Goal: Task Accomplishment & Management: Manage account settings

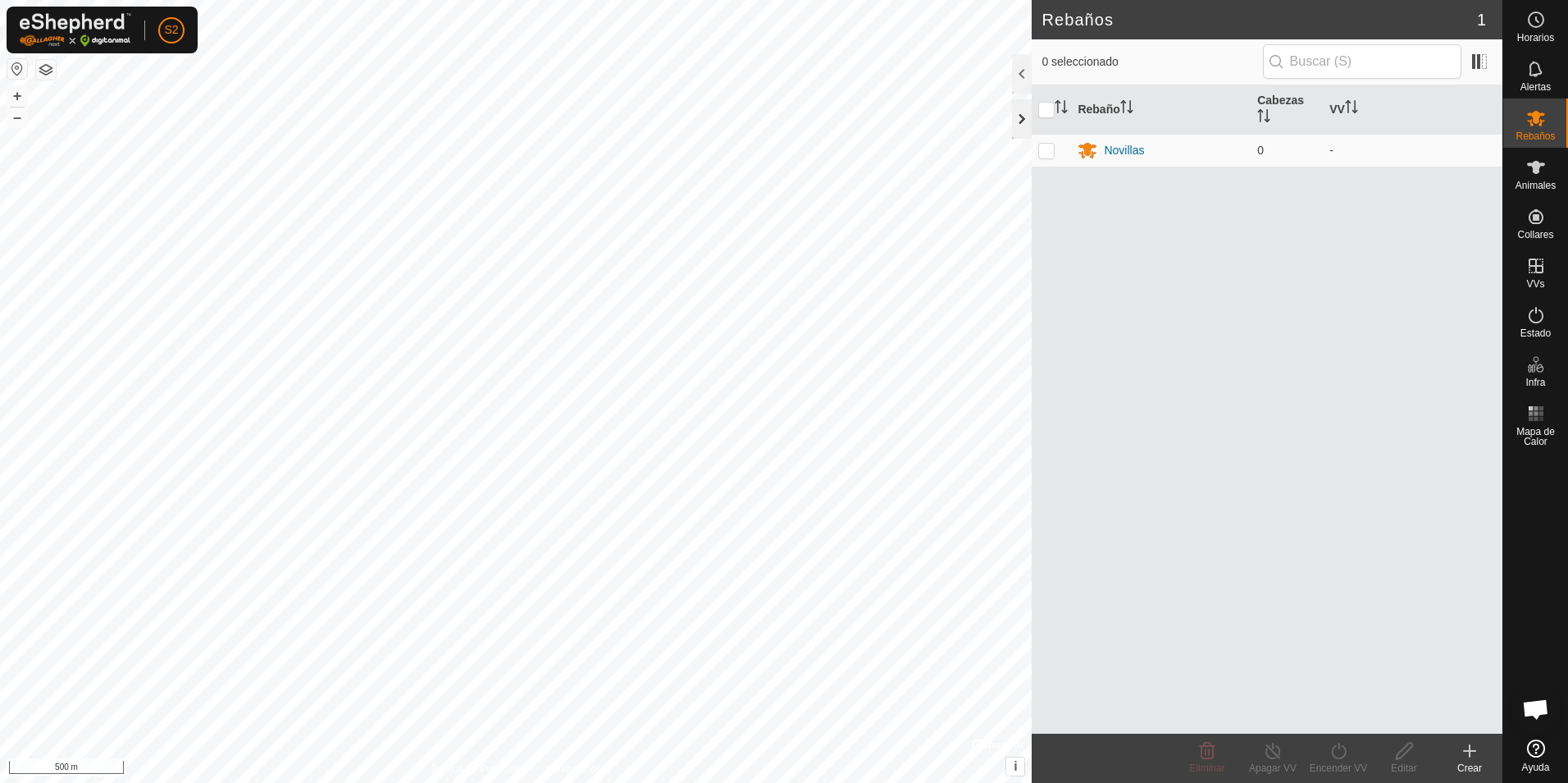
click at [1022, 114] on div at bounding box center [1022, 119] width 20 height 39
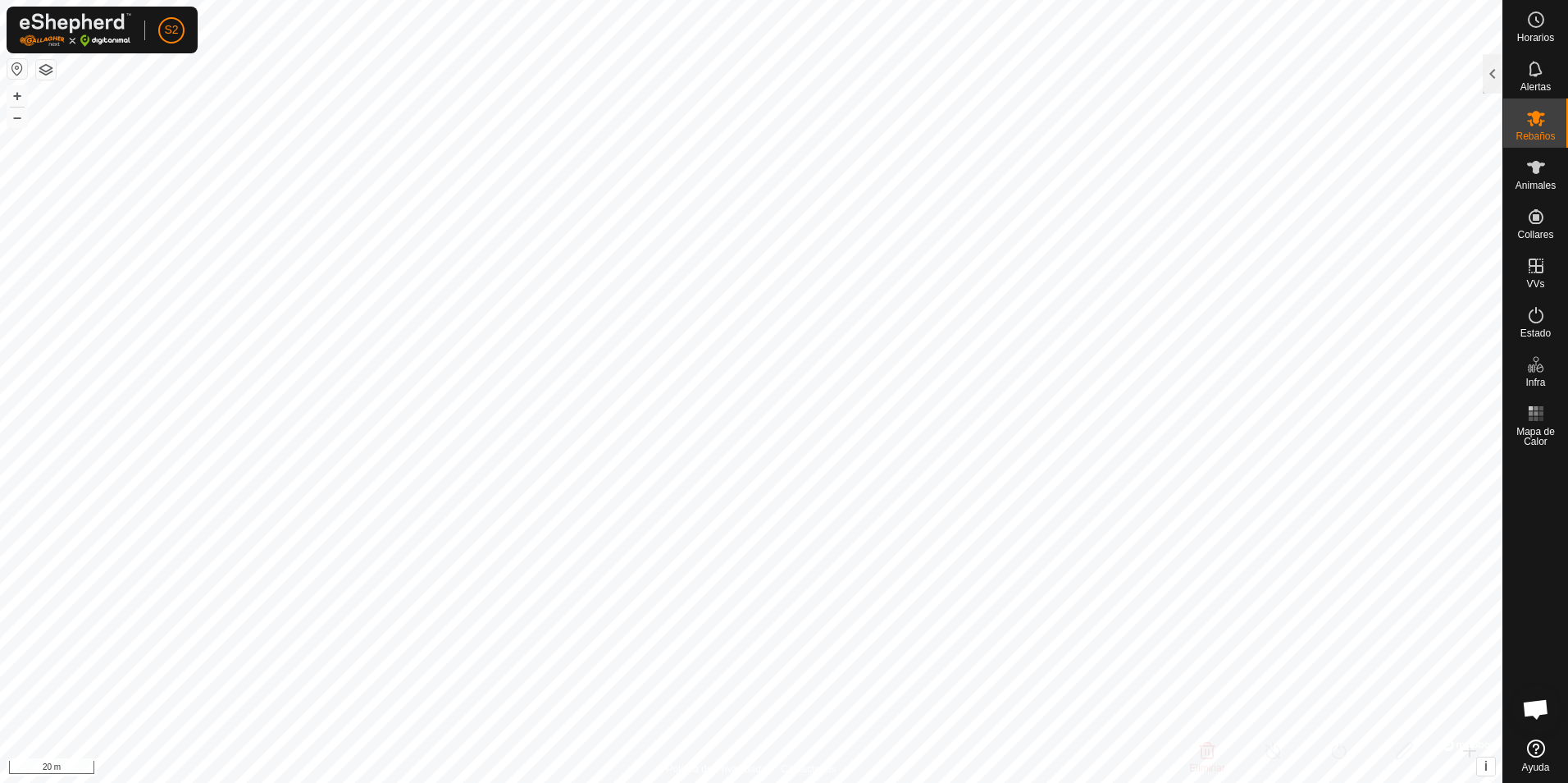
click at [416, 0] on html "S2 Horarios Alertas Rebaños Animales Collares VVs Estado Infra Mapa de Calor Ay…" at bounding box center [784, 391] width 1568 height 783
click at [733, 0] on html "S2 Horarios Alertas Rebaños Animales Collares VVs Estado Infra Mapa de Calor Ay…" at bounding box center [784, 391] width 1568 height 783
click at [1054, 782] on html "S2 Horarios Alertas Rebaños Animales Collares VVs Estado Infra Mapa de Calor Ay…" at bounding box center [784, 391] width 1568 height 783
click at [1535, 210] on icon at bounding box center [1536, 216] width 15 height 15
click at [1437, 211] on link "Collares No Equipados" at bounding box center [1420, 212] width 162 height 33
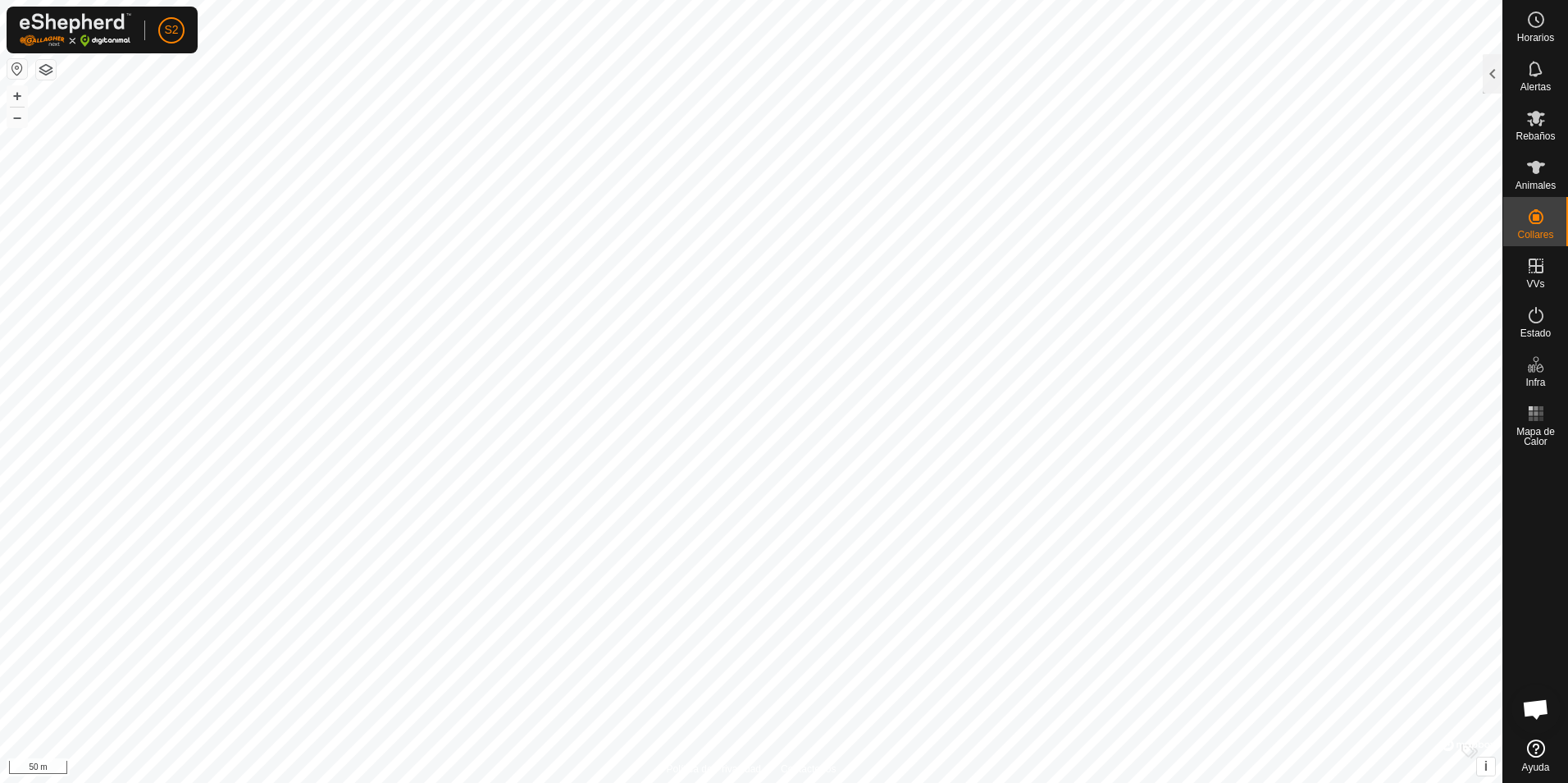
click at [244, 0] on html "S2 Horarios Alertas Rebaños Animales Collares VVs Estado Infra Mapa de Calor Ay…" at bounding box center [784, 391] width 1568 height 783
click at [0, 611] on html "S2 Horarios Alertas Rebaños Animales Collares VVs Estado Infra Mapa de Calor Ay…" at bounding box center [784, 391] width 1568 height 783
click at [0, 200] on html "S2 Horarios Alertas Rebaños Animales Collares VVs Estado Infra Mapa de Calor Ay…" at bounding box center [784, 391] width 1568 height 783
click at [1567, 433] on html "S2 Horarios Alertas Rebaños Animales Collares VVs Estado Infra Mapa de Calor Ay…" at bounding box center [784, 391] width 1568 height 783
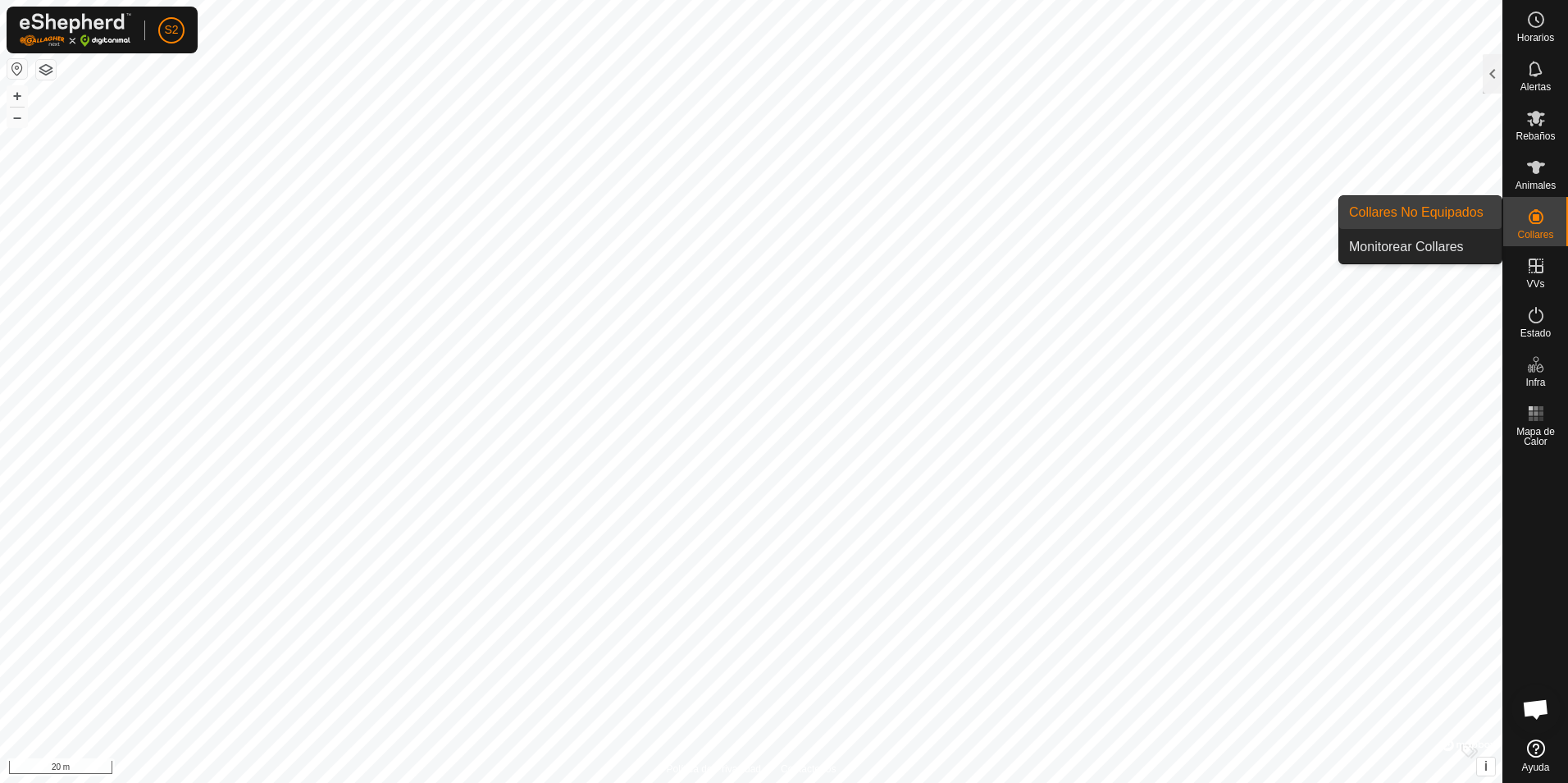
click at [1428, 220] on link "Collares No Equipados" at bounding box center [1420, 212] width 162 height 33
click at [1492, 79] on div at bounding box center [1493, 73] width 20 height 39
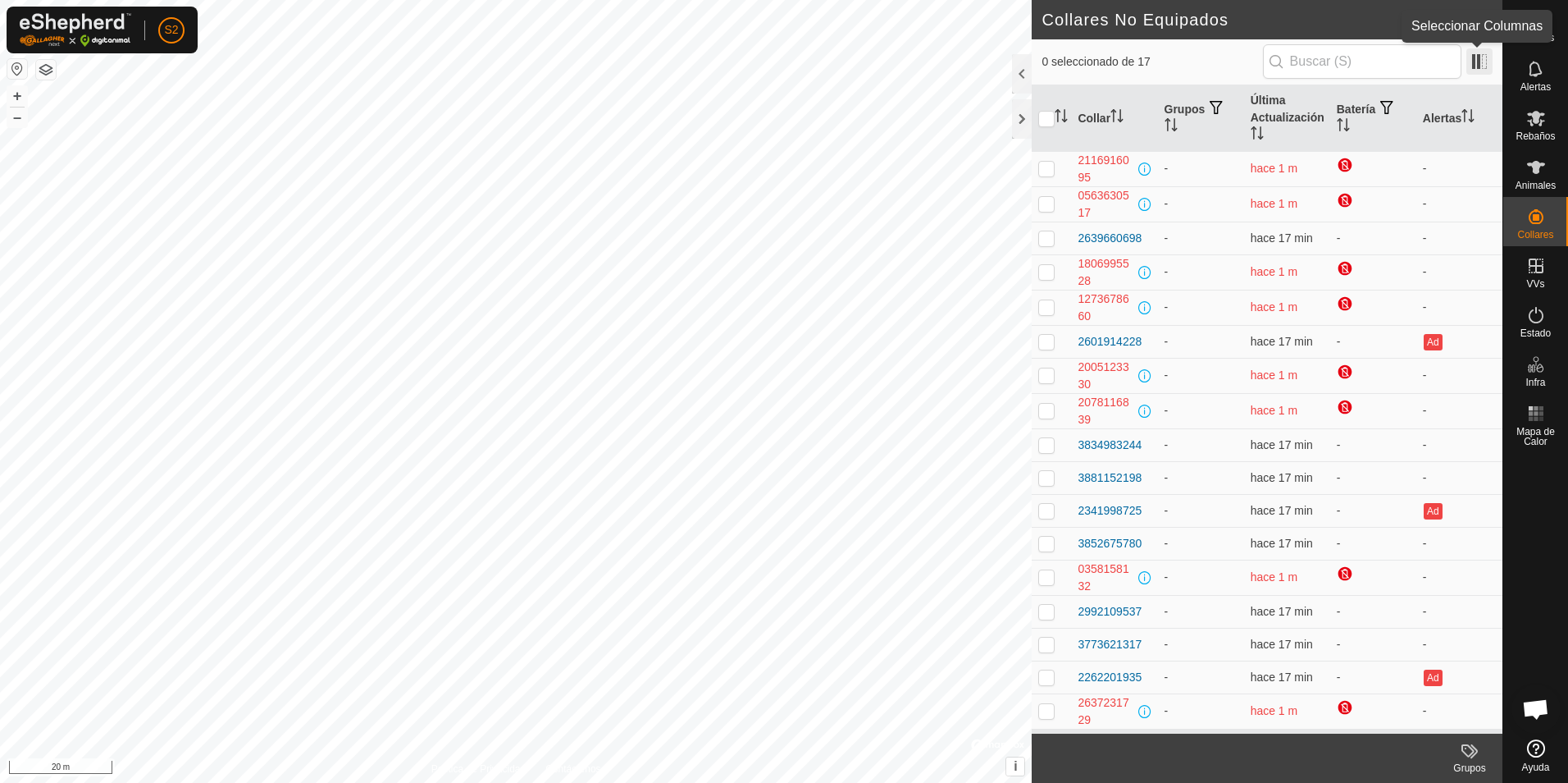
click at [1474, 63] on span at bounding box center [1479, 62] width 26 height 26
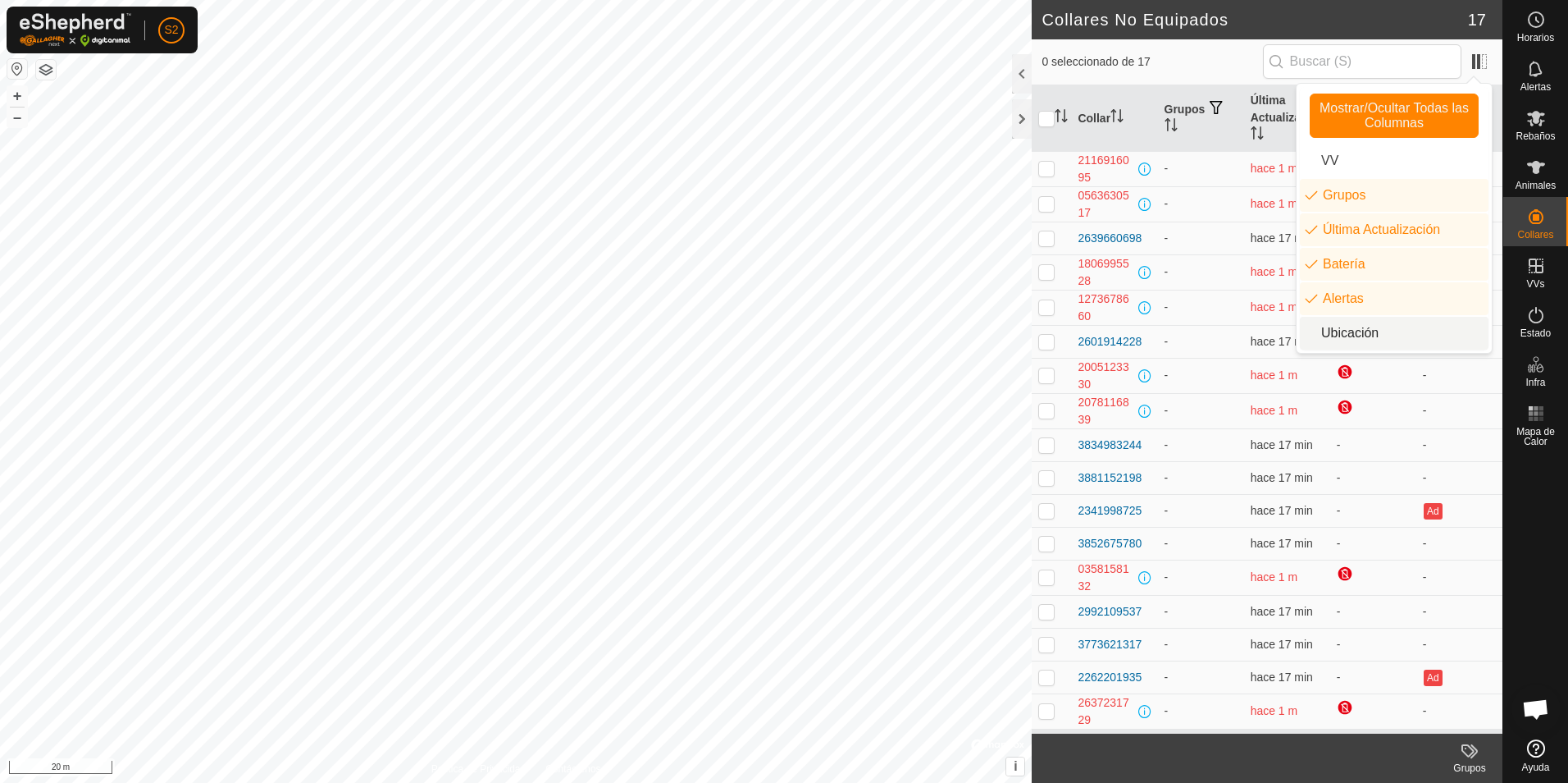
click at [1340, 334] on li "Ubicación" at bounding box center [1394, 333] width 188 height 33
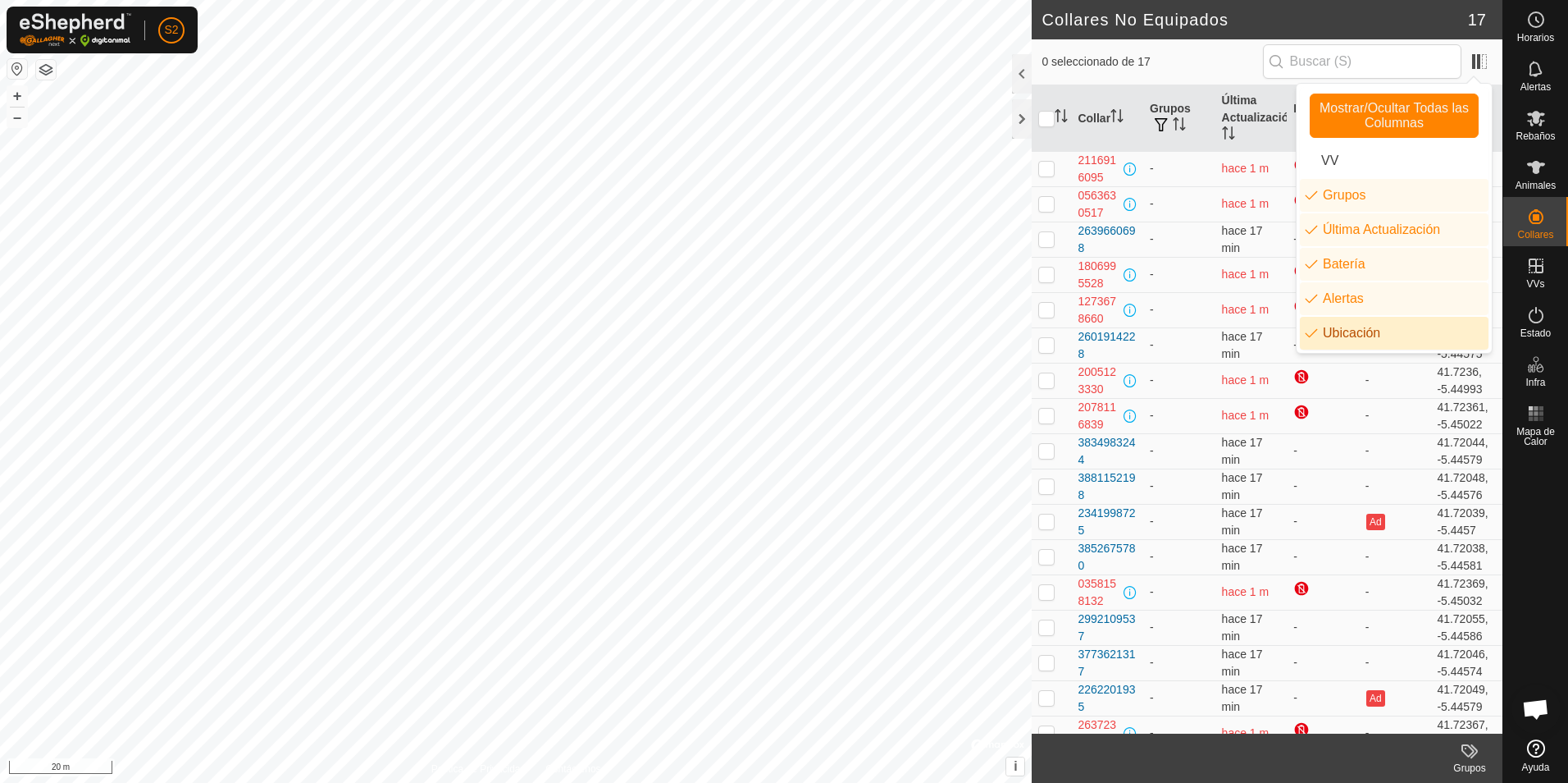
click at [1340, 334] on li "Ubicación" at bounding box center [1394, 333] width 188 height 33
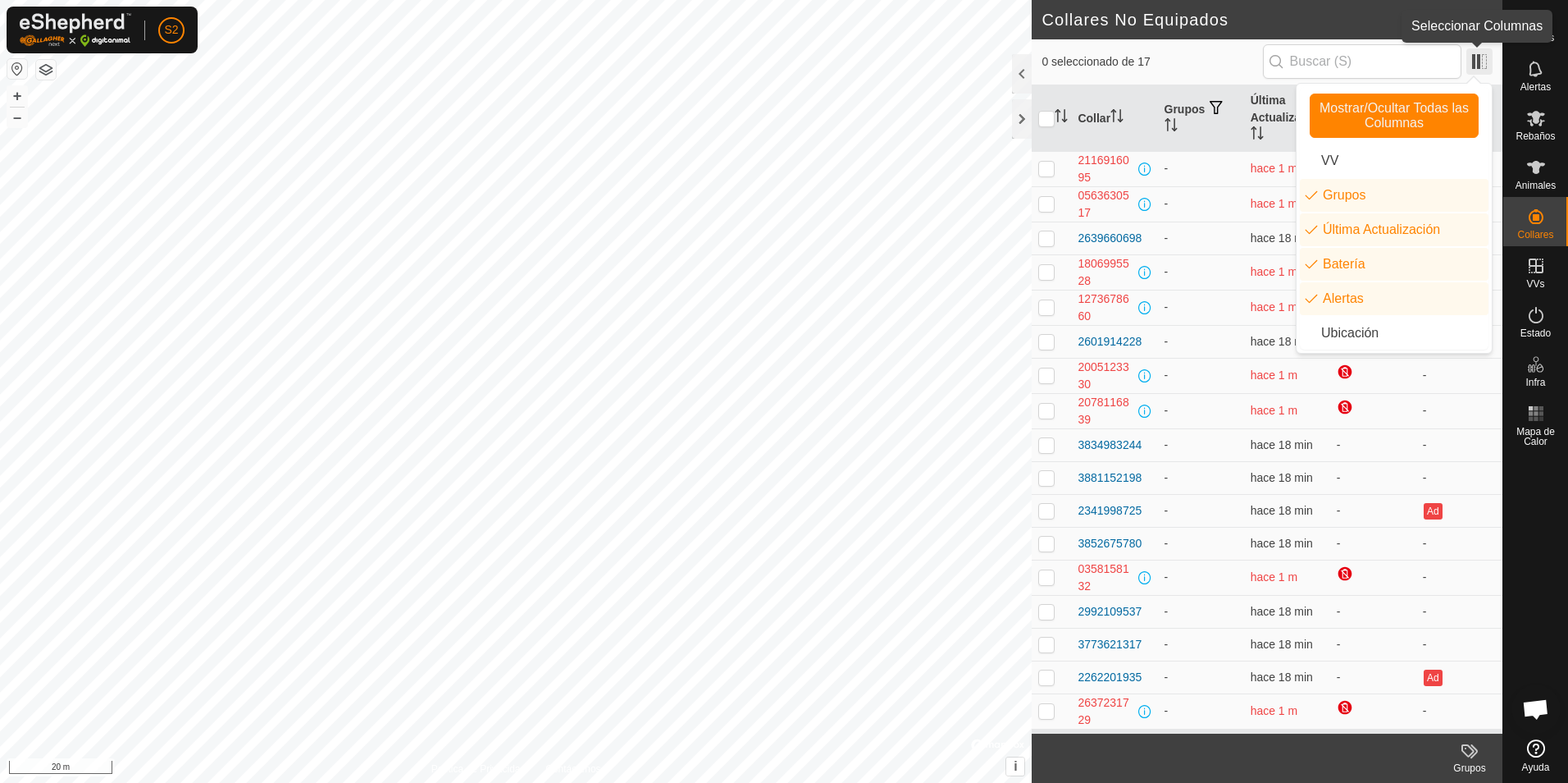
click at [1472, 57] on span at bounding box center [1479, 62] width 26 height 26
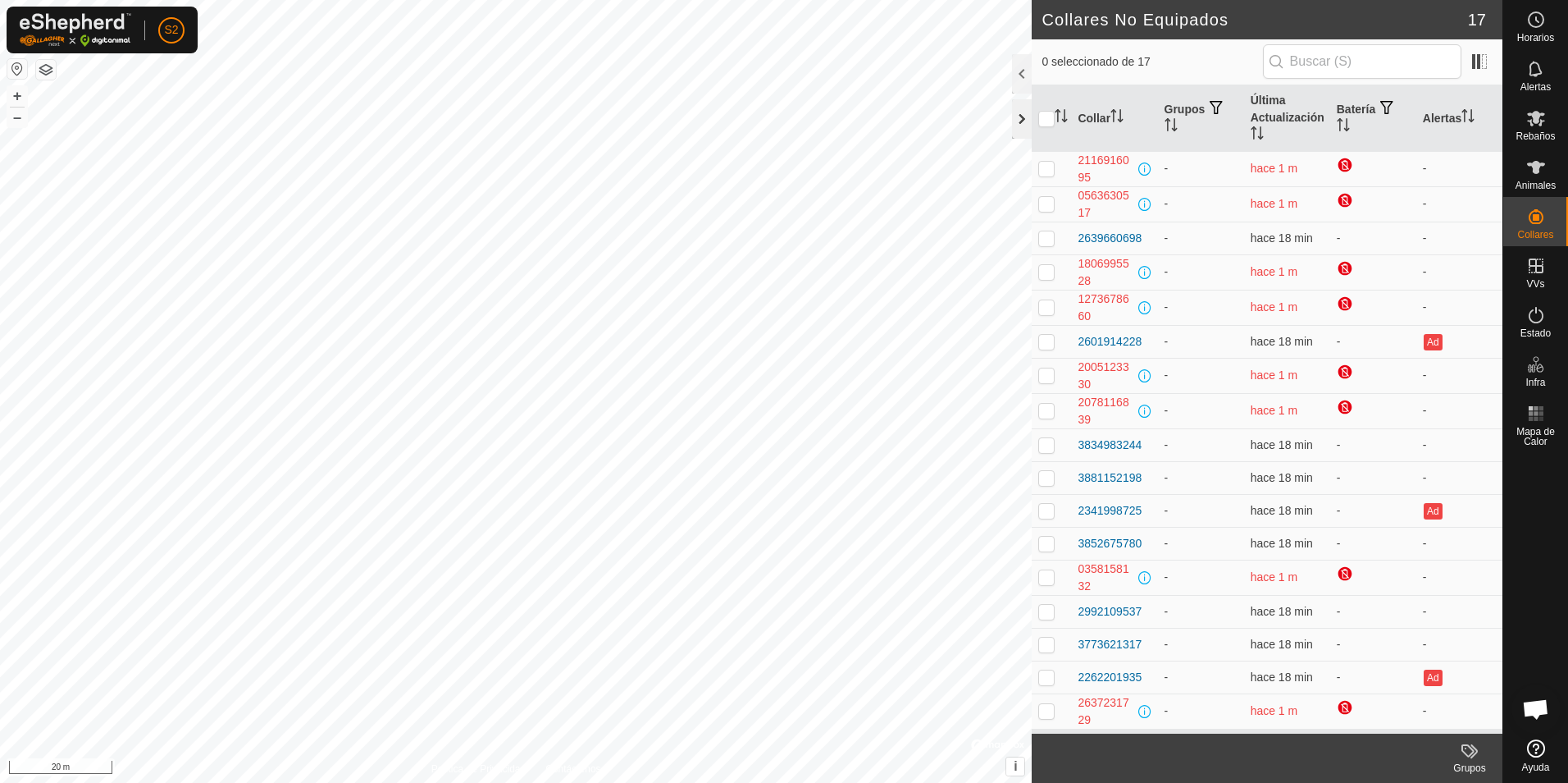
click at [1026, 119] on div at bounding box center [1022, 119] width 20 height 39
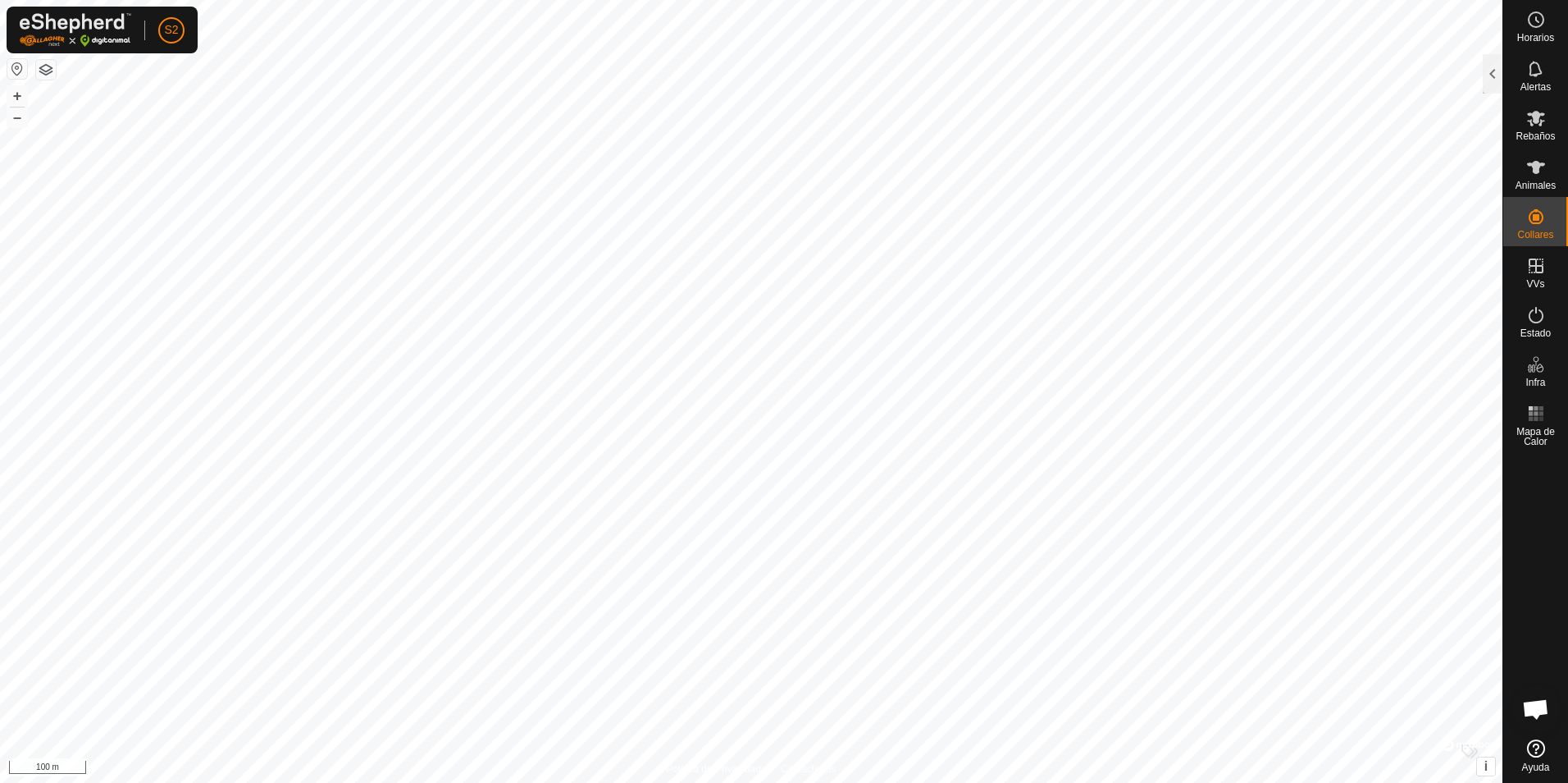
click at [0, 198] on html "S2 Horarios Alertas Rebaños Animales Collares VVs Estado Infra Mapa de Calor Ay…" at bounding box center [784, 391] width 1568 height 783
click at [1567, 377] on html "S2 Horarios Alertas Rebaños Animales Collares VVs Estado Infra Mapa de Calor Ay…" at bounding box center [784, 391] width 1568 height 783
click at [1567, 271] on html "S2 Horarios Alertas Rebaños Animales Collares VVs Estado Infra Mapa de Calor Ay…" at bounding box center [784, 391] width 1568 height 783
click at [1567, 665] on html "S2 Horarios Alertas Rebaños Animales Collares VVs Estado Infra Mapa de Calor Ay…" at bounding box center [784, 391] width 1568 height 783
click at [0, 301] on html "S2 Horarios Alertas Rebaños Animales Collares VVs Estado Infra Mapa de Calor Ay…" at bounding box center [784, 391] width 1568 height 783
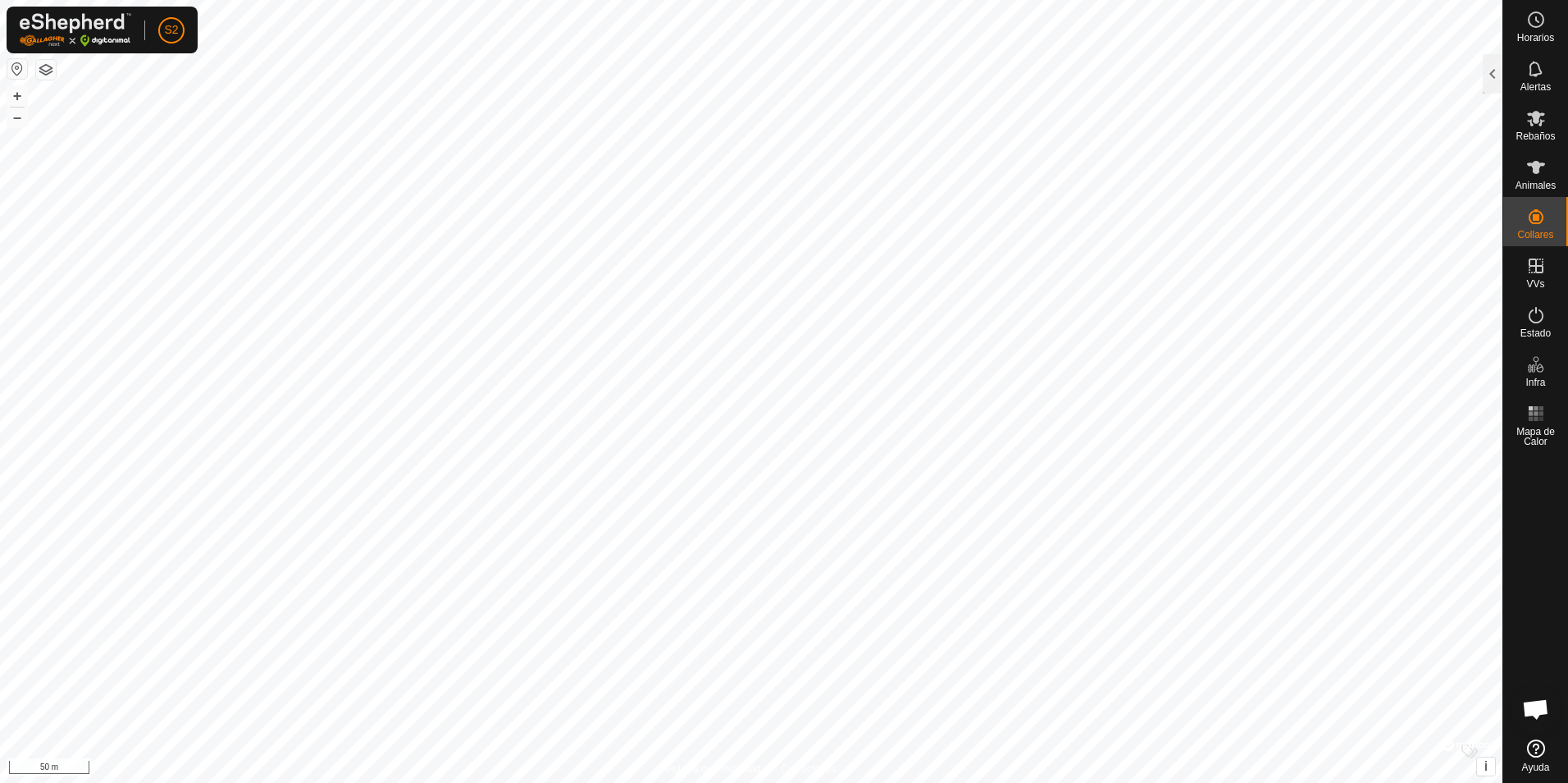
click at [0, 616] on html "S2 Horarios Alertas Rebaños Animales Collares VVs Estado Infra Mapa de Calor Ay…" at bounding box center [784, 391] width 1568 height 783
click at [224, 137] on link "Cerrar sesión" at bounding box center [246, 129] width 162 height 26
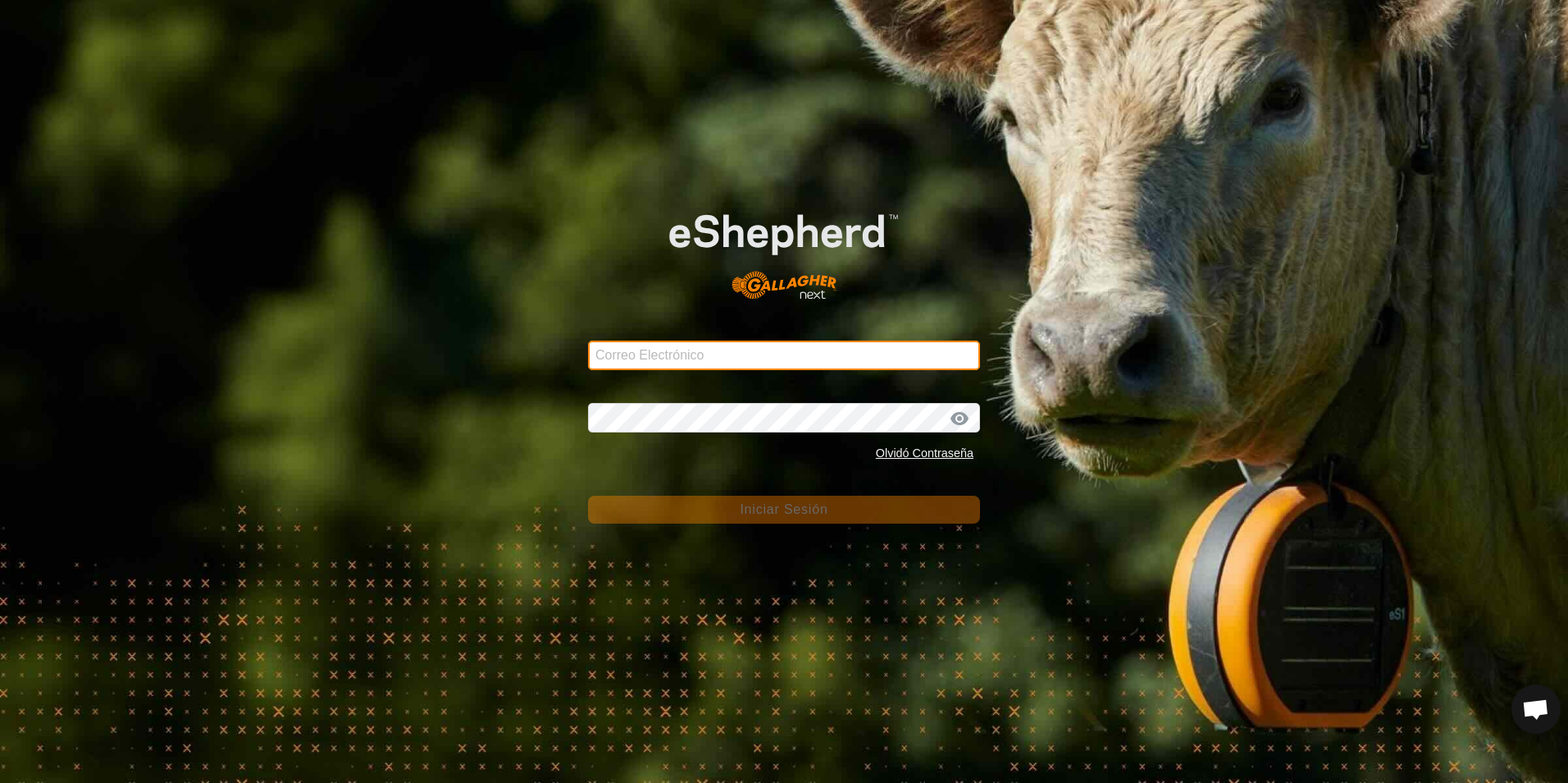
click at [678, 355] on input "Correo Electrónico" at bounding box center [784, 355] width 392 height 30
